Goal: Information Seeking & Learning: Learn about a topic

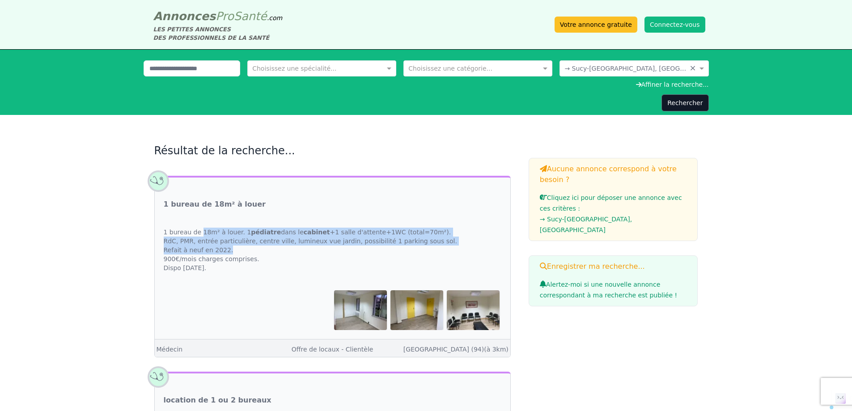
drag, startPoint x: 202, startPoint y: 232, endPoint x: 376, endPoint y: 246, distance: 174.6
click at [376, 246] on div "1 bureau de 18m² à louer. 1 pédiatre dans le cabinet +1 salle d'attente+1WC (to…" at bounding box center [333, 250] width 356 height 63
drag, startPoint x: 159, startPoint y: 240, endPoint x: 224, endPoint y: 250, distance: 65.1
click at [224, 250] on div "1 bureau de 18m² à louer. 1 pédiatre dans le cabinet +1 salle d'attente+1WC (to…" at bounding box center [333, 250] width 356 height 63
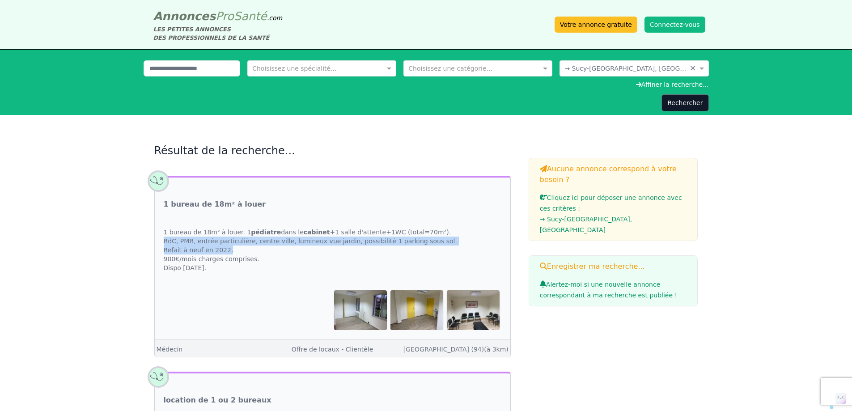
click at [224, 250] on div "1 bureau de 18m² à louer. 1 pédiatre dans le cabinet +1 salle d'attente+1WC (to…" at bounding box center [333, 250] width 356 height 63
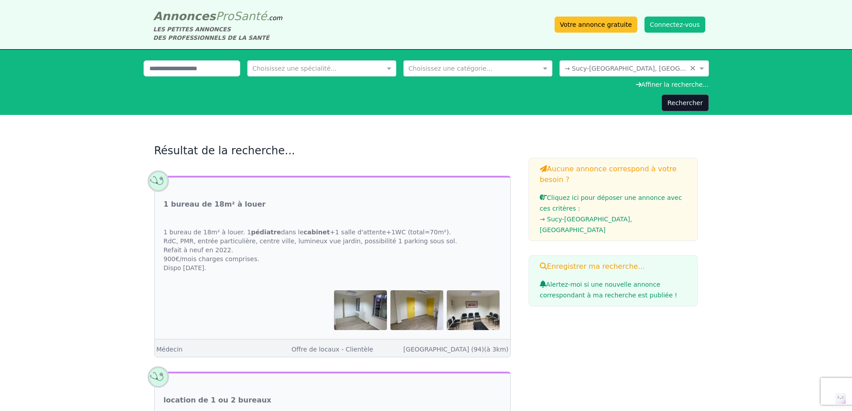
drag, startPoint x: 425, startPoint y: 241, endPoint x: 433, endPoint y: 241, distance: 7.6
click at [432, 241] on div "1 bureau de 18m² à louer. 1 pédiatre dans le cabinet +1 salle d'attente+1WC (to…" at bounding box center [333, 250] width 356 height 63
click at [434, 241] on div "1 bureau de 18m² à louer. 1 pédiatre dans le cabinet +1 salle d'attente+1WC (to…" at bounding box center [333, 250] width 356 height 63
drag, startPoint x: 285, startPoint y: 240, endPoint x: 349, endPoint y: 243, distance: 63.6
click at [348, 242] on div "1 bureau de 18m² à louer. 1 pédiatre dans le cabinet +1 salle d'attente+1WC (to…" at bounding box center [333, 250] width 356 height 63
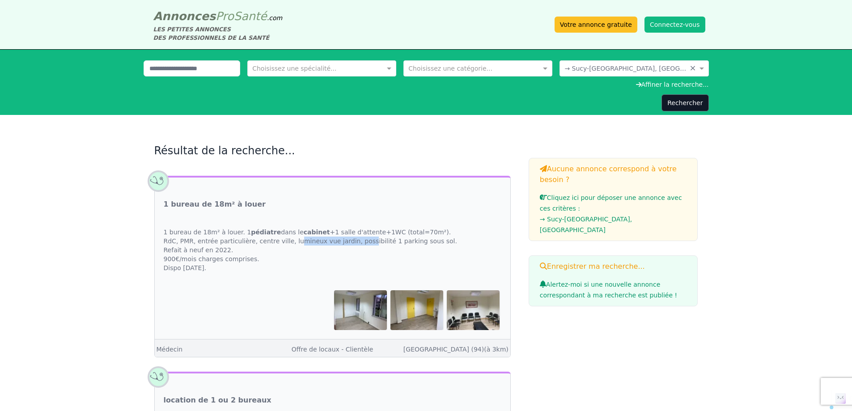
click at [349, 243] on div "1 bureau de 18m² à louer. 1 pédiatre dans le cabinet +1 salle d'attente+1WC (to…" at bounding box center [333, 250] width 356 height 63
drag, startPoint x: 365, startPoint y: 242, endPoint x: 433, endPoint y: 242, distance: 68.0
click at [433, 242] on div "1 bureau de 18m² à louer. 1 pédiatre dans le cabinet +1 salle d'attente+1WC (to…" at bounding box center [333, 250] width 356 height 63
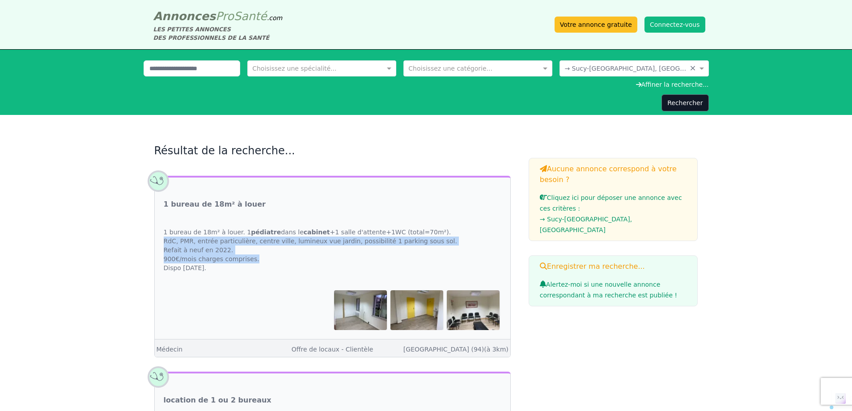
drag, startPoint x: 450, startPoint y: 243, endPoint x: 280, endPoint y: 260, distance: 169.9
click at [280, 260] on div "1 bureau de 18m² à louer. 1 pédiatre dans le cabinet +1 salle d'attente+1WC (to…" at bounding box center [333, 250] width 356 height 63
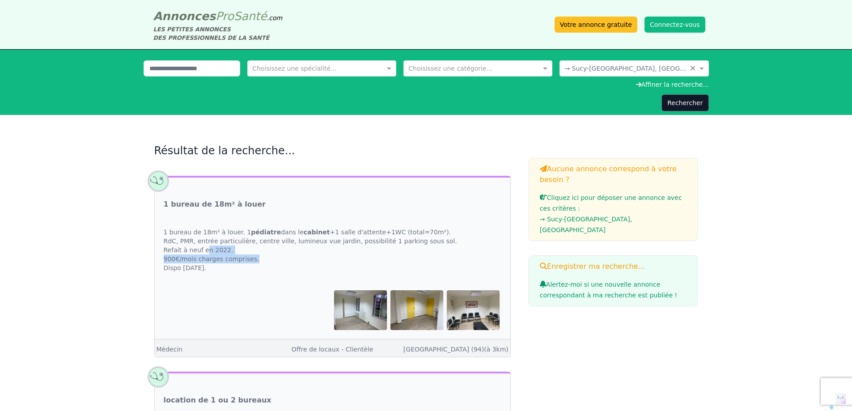
drag, startPoint x: 280, startPoint y: 260, endPoint x: 184, endPoint y: 249, distance: 96.8
click at [185, 249] on div "1 bureau de 18m² à louer. 1 pédiatre dans le cabinet +1 salle d'attente+1WC (to…" at bounding box center [333, 250] width 356 height 63
